Goal: Information Seeking & Learning: Learn about a topic

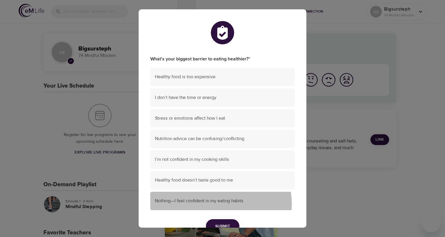
click at [216, 204] on span "Nothing—I feel confident in my eating habits" at bounding box center [222, 200] width 135 height 7
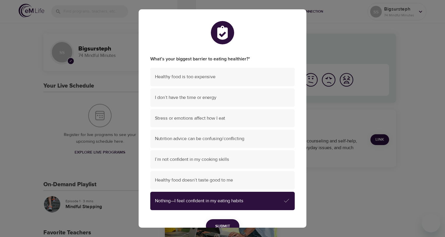
click at [222, 224] on span "Submit" at bounding box center [222, 225] width 15 height 7
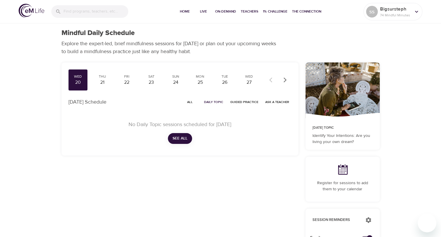
click at [183, 138] on span "See All" at bounding box center [179, 138] width 15 height 7
click at [227, 12] on span "On-Demand" at bounding box center [225, 11] width 21 height 6
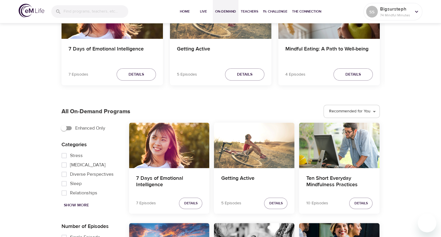
scroll to position [233, 0]
